Goal: Task Accomplishment & Management: Use online tool/utility

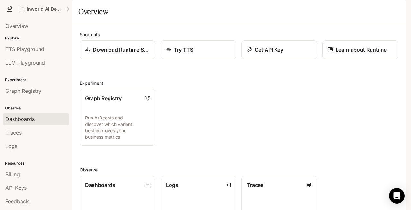
click at [40, 117] on div "Dashboards" at bounding box center [35, 119] width 61 height 8
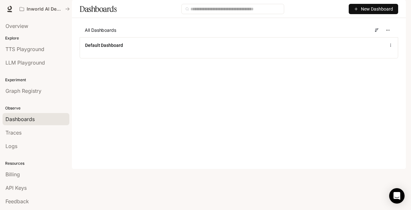
click at [364, 9] on span "Documentation" at bounding box center [367, 9] width 32 height 8
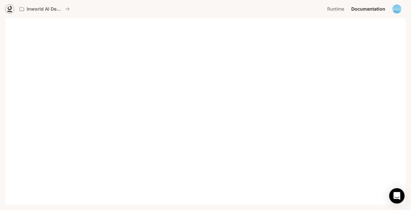
click at [11, 11] on icon at bounding box center [9, 9] width 6 height 6
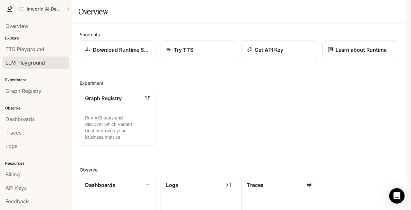
click at [32, 63] on span "LLM Playground" at bounding box center [24, 63] width 39 height 8
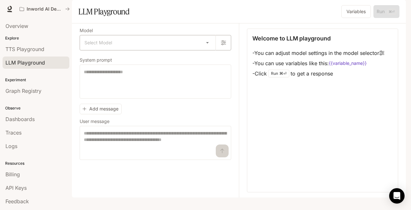
click at [195, 60] on body "Skip to main content Inworld AI Demos Runtime Runtime Documentation Documentati…" at bounding box center [205, 105] width 411 height 210
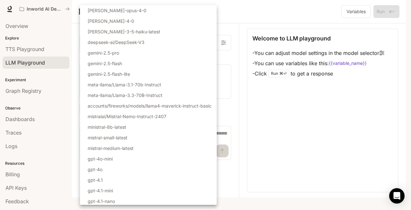
click at [160, 21] on li "claude-sonnet-4-0" at bounding box center [148, 21] width 137 height 11
type input "**********"
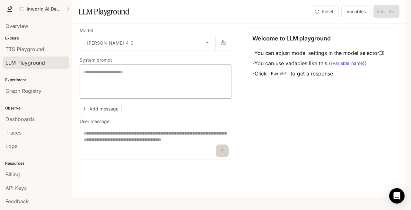
click at [165, 94] on textarea at bounding box center [155, 82] width 143 height 26
click at [398, 8] on img "button" at bounding box center [396, 8] width 9 height 9
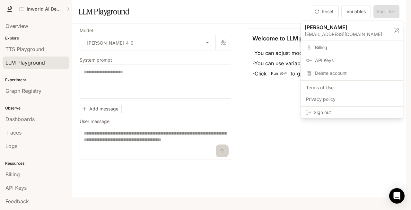
click at [318, 114] on span "Sign out" at bounding box center [356, 112] width 84 height 6
